Goal: Information Seeking & Learning: Learn about a topic

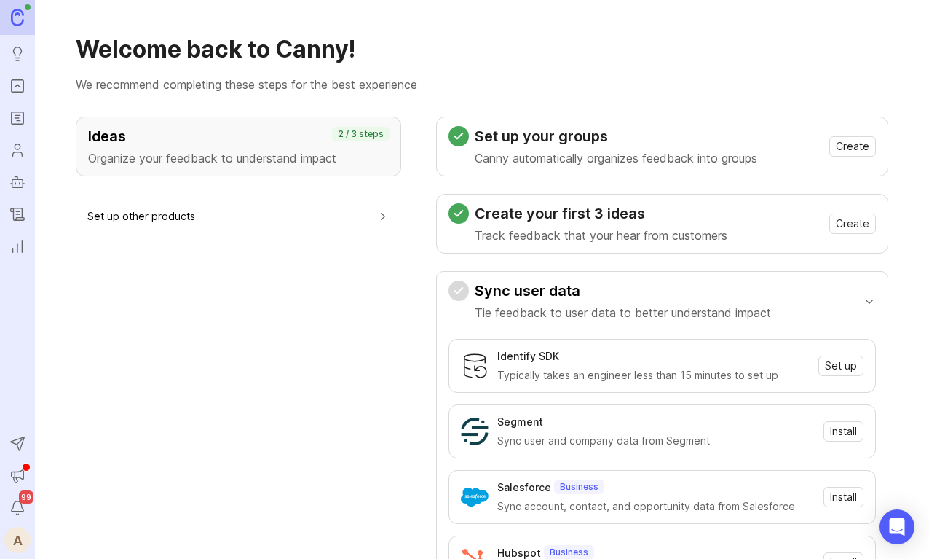
click at [16, 27] on link at bounding box center [17, 17] width 35 height 35
click at [23, 71] on ul "Ideas Portal Roadmaps Users Autopilot Changelog Reporting" at bounding box center [17, 129] width 35 height 259
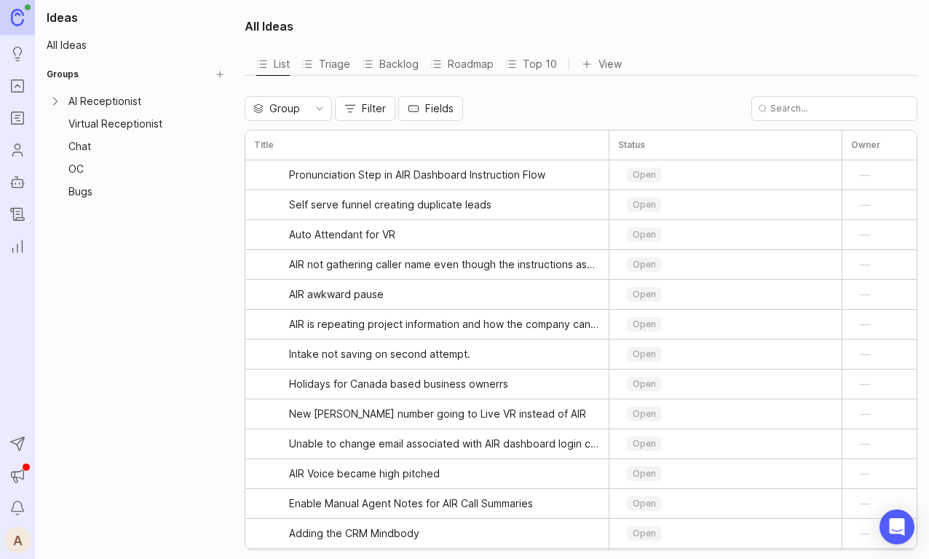
click at [15, 85] on icon "Portal" at bounding box center [17, 85] width 16 height 17
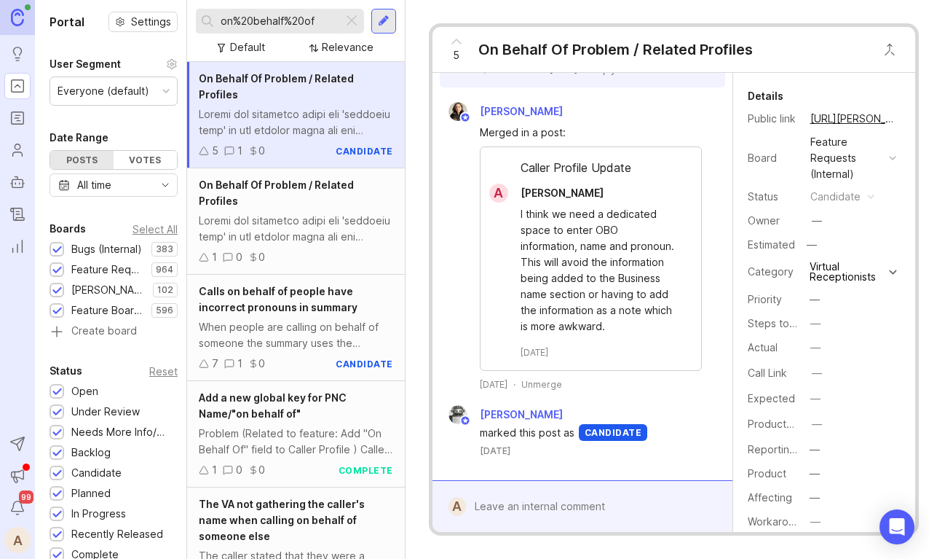
click at [329, 51] on div "Relevance" at bounding box center [348, 47] width 52 height 16
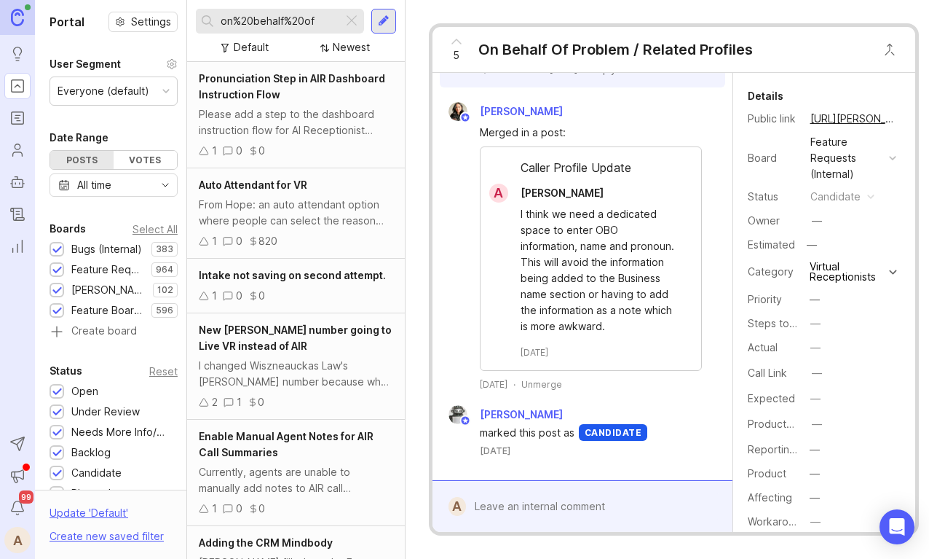
click at [317, 117] on div "Please add a step to the dashboard instruction flow for AI Receptionist account…" at bounding box center [296, 122] width 194 height 32
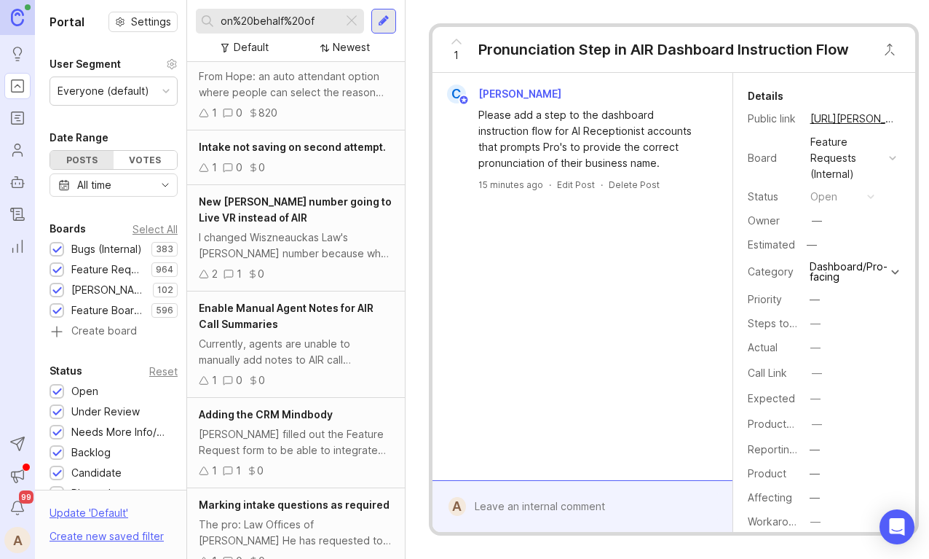
scroll to position [134, 0]
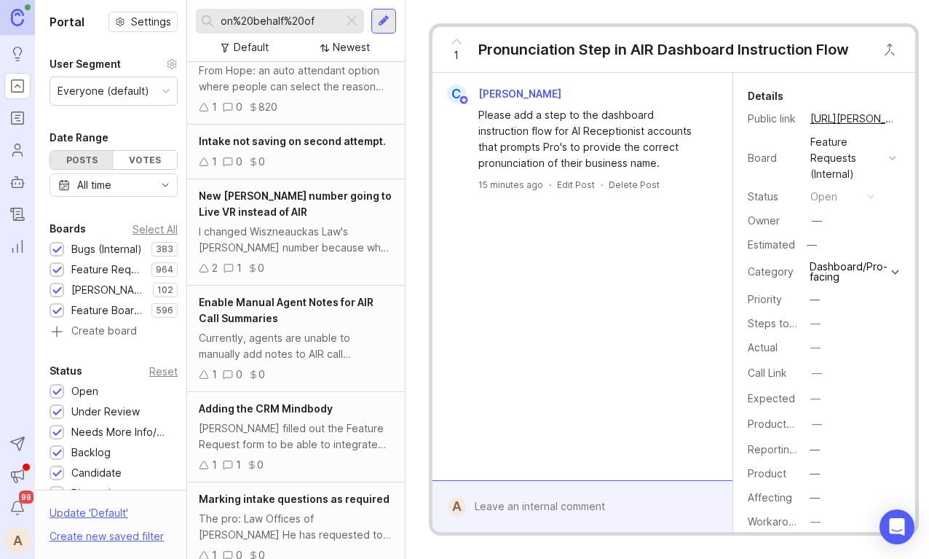
click at [303, 245] on div "I changed Wiszneauckas Law's [PERSON_NAME] number because when I did a test cal…" at bounding box center [296, 240] width 194 height 32
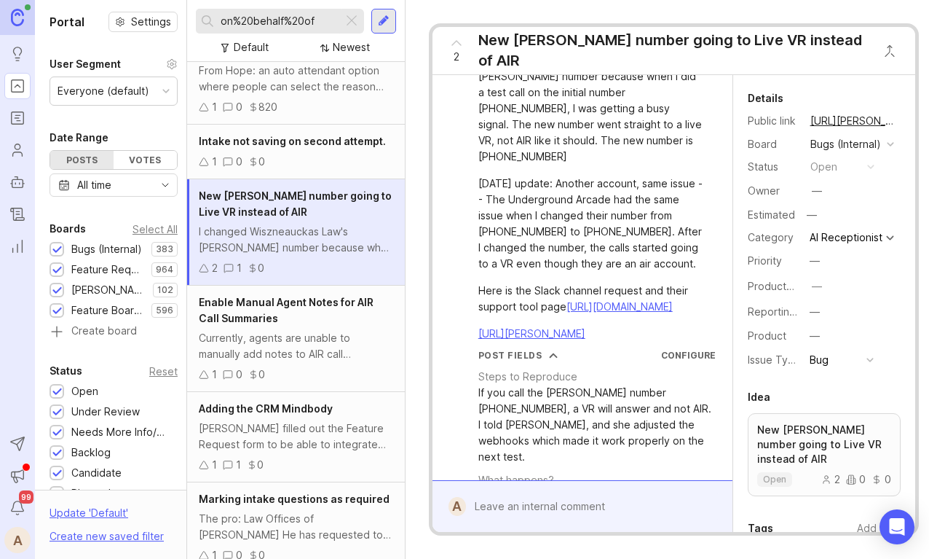
scroll to position [60, 0]
